Goal: Information Seeking & Learning: Learn about a topic

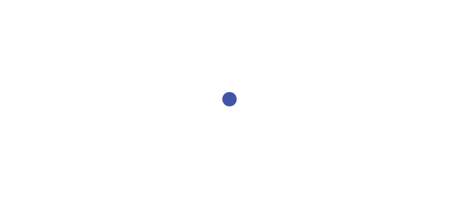
select select "2bed604d-1099-4043-b1bc-2365e8740244"
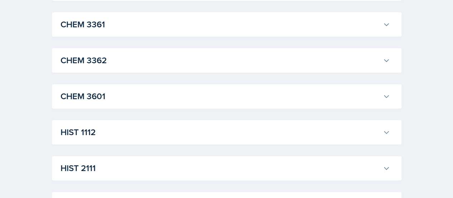
scroll to position [451, 0]
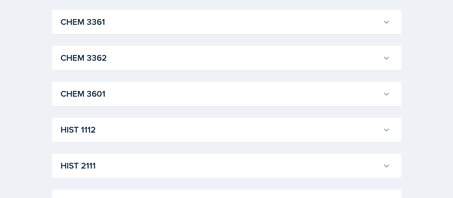
click at [292, 28] on button "CHEM 3361" at bounding box center [225, 22] width 333 height 16
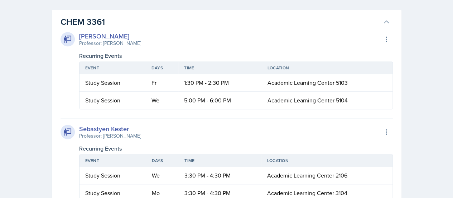
click at [270, 31] on div "Neha Prabakaran Professor: John Haseltine Export to Google Calendar" at bounding box center [227, 39] width 333 height 16
click at [267, 23] on h3 "CHEM 3361" at bounding box center [221, 21] width 320 height 13
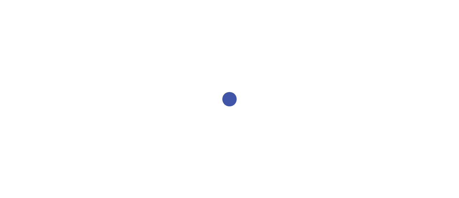
select select "2bed604d-1099-4043-b1bc-2365e8740244"
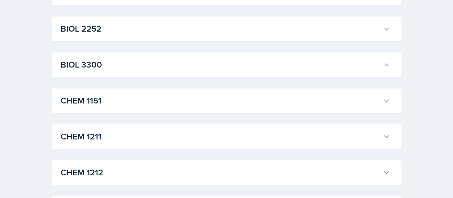
scroll to position [372, 0]
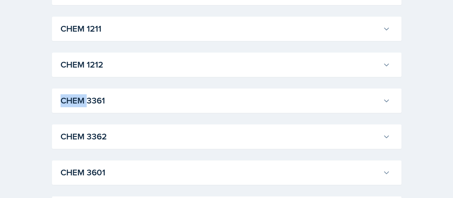
click at [59, 92] on button "CHEM 3361" at bounding box center [225, 100] width 333 height 16
click at [206, 90] on div "CHEM 3361 [PERSON_NAME] Professor: [PERSON_NAME] Export to Google Calendar Recu…" at bounding box center [227, 100] width 350 height 24
click at [295, 108] on div "CHEM 3361 [PERSON_NAME] Professor: [PERSON_NAME] Export to Google Calendar Recu…" at bounding box center [227, 100] width 350 height 24
click at [378, 99] on button "CHEM 3361" at bounding box center [225, 100] width 333 height 16
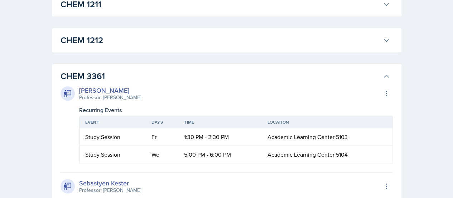
scroll to position [401, 0]
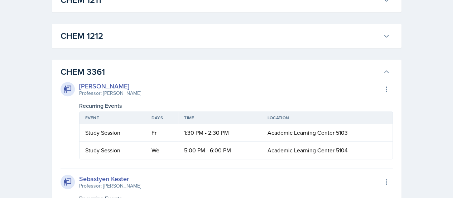
click at [101, 83] on div "[PERSON_NAME]" at bounding box center [110, 86] width 62 height 10
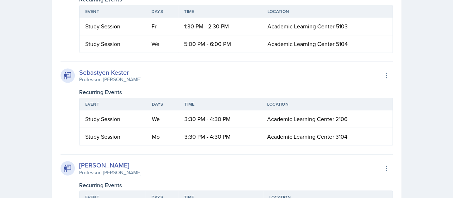
scroll to position [509, 0]
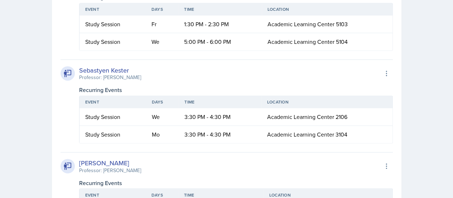
click at [186, 82] on div "Sebastyen Kester Professor: [PERSON_NAME] Export to Google Calendar Recurring E…" at bounding box center [227, 101] width 333 height 84
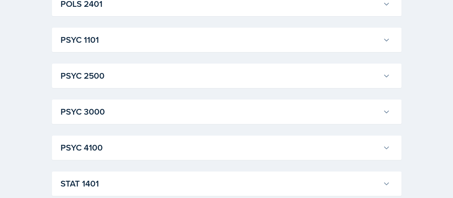
scroll to position [1448, 0]
